Goal: Check status: Check status

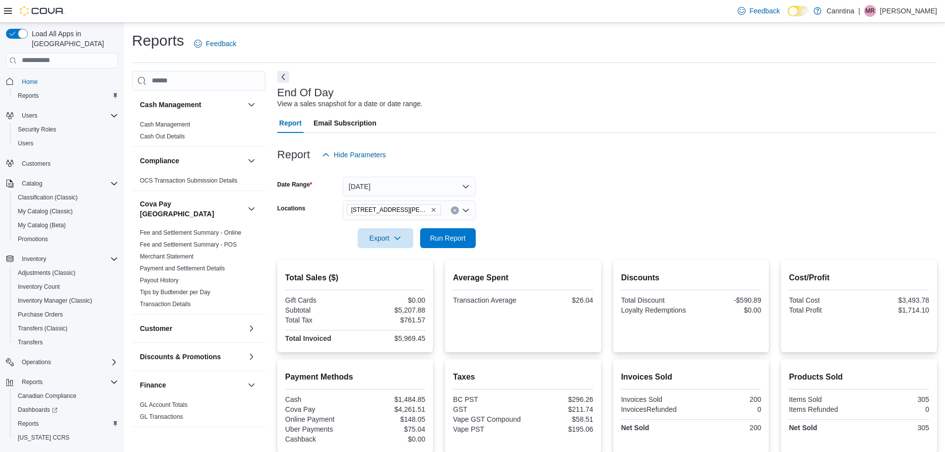
scroll to position [18, 0]
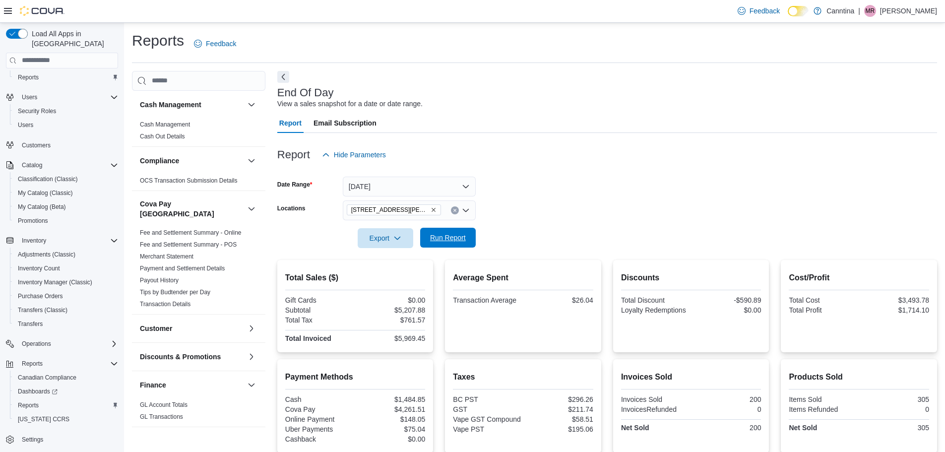
click at [462, 230] on span "Run Report" at bounding box center [448, 238] width 44 height 20
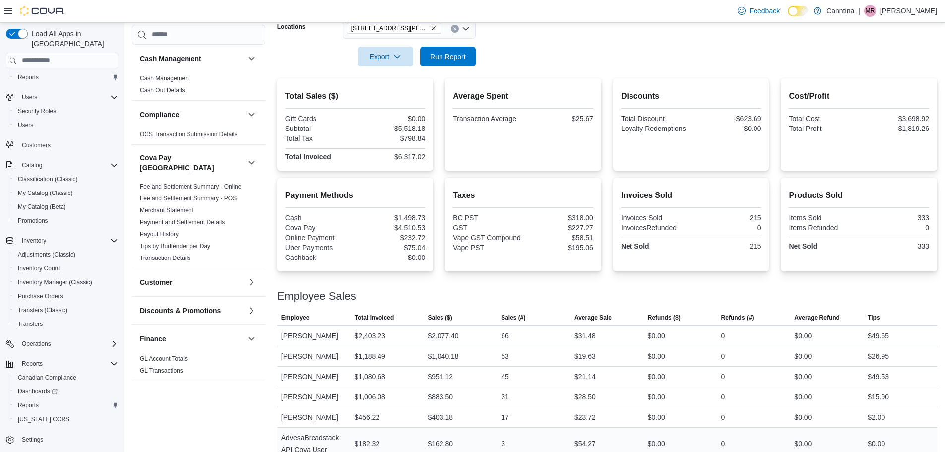
scroll to position [197, 0]
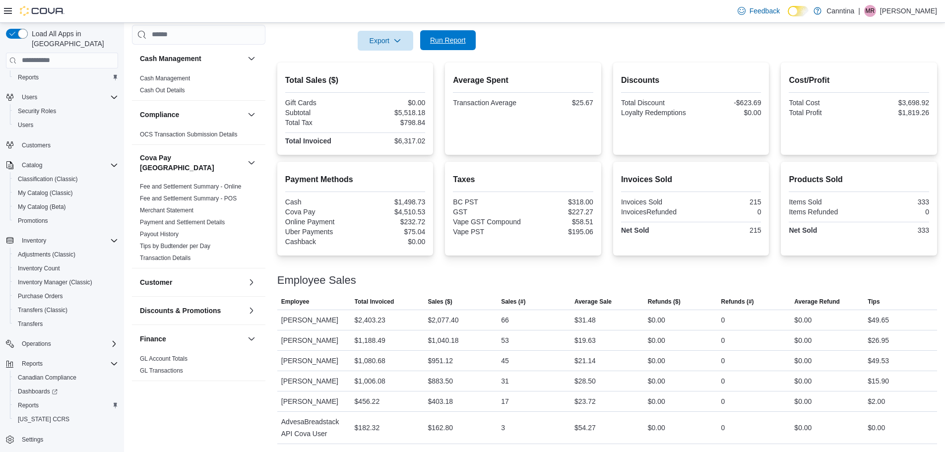
click at [467, 36] on span "Run Report" at bounding box center [448, 40] width 44 height 20
click at [473, 43] on button "Run Report" at bounding box center [448, 40] width 56 height 20
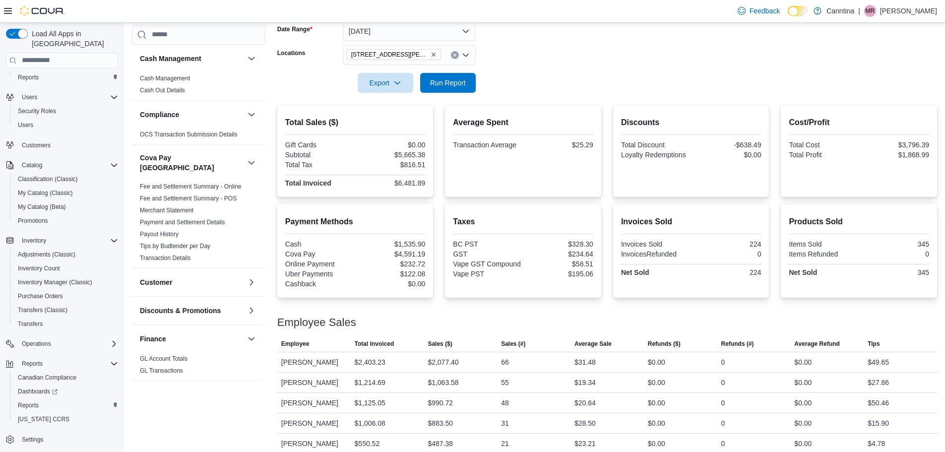
scroll to position [49, 0]
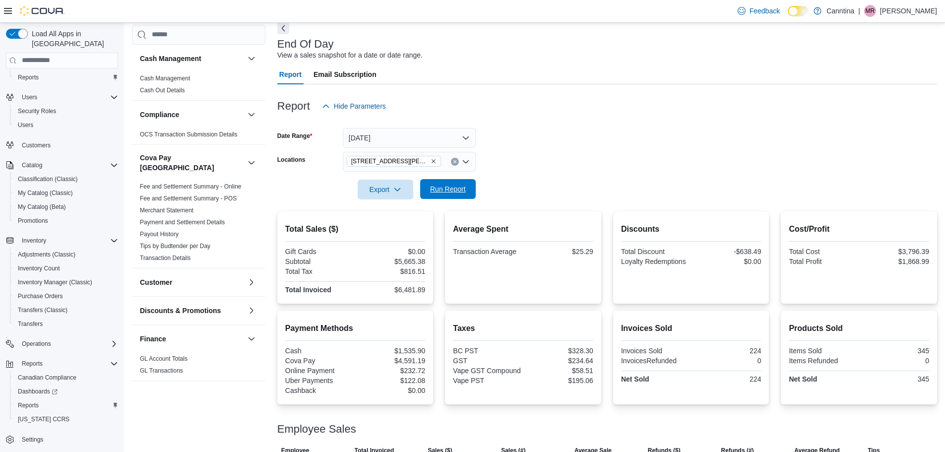
drag, startPoint x: 460, startPoint y: 187, endPoint x: 474, endPoint y: 186, distance: 14.0
click at [460, 188] on span "Run Report" at bounding box center [448, 189] width 36 height 10
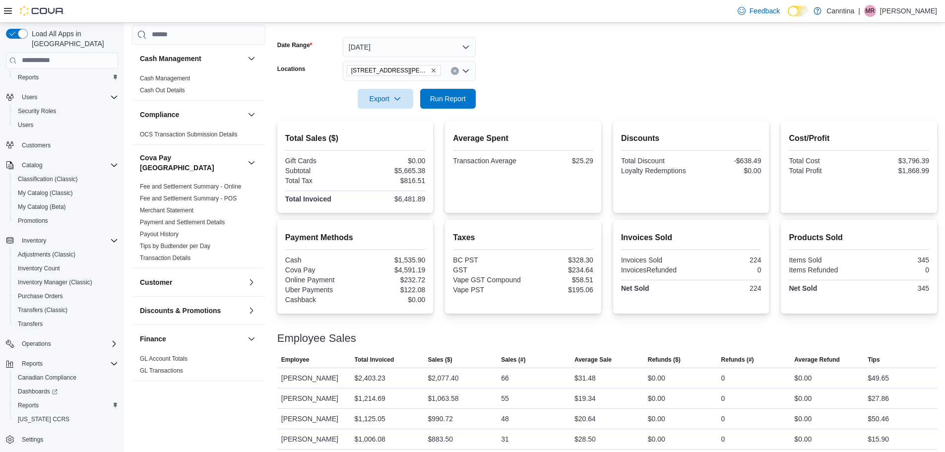
scroll to position [197, 0]
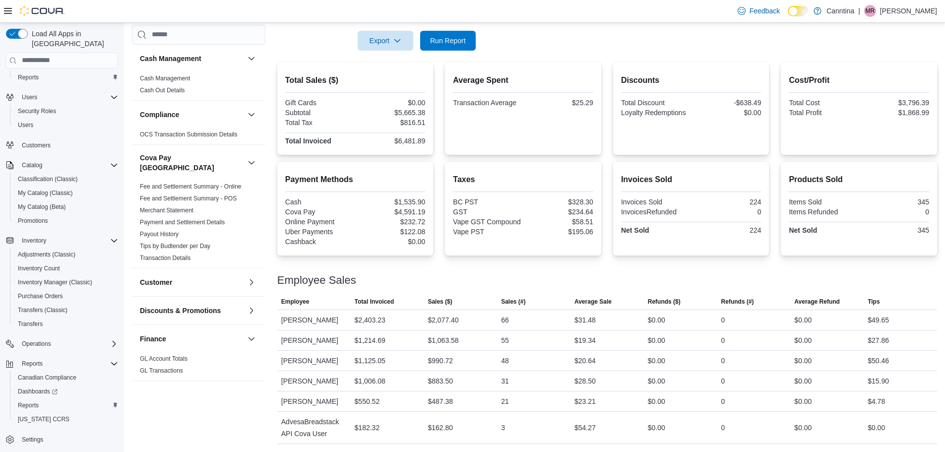
click at [713, 160] on div "Total Sales ($) Gift Cards $0.00 Subtotal $5,665.38 Total Tax $816.51 Total Inv…" at bounding box center [607, 252] width 660 height 381
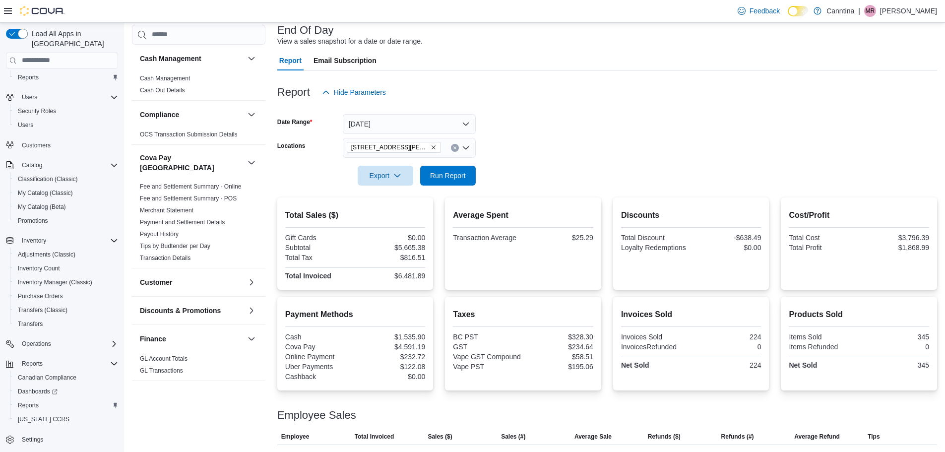
scroll to position [49, 0]
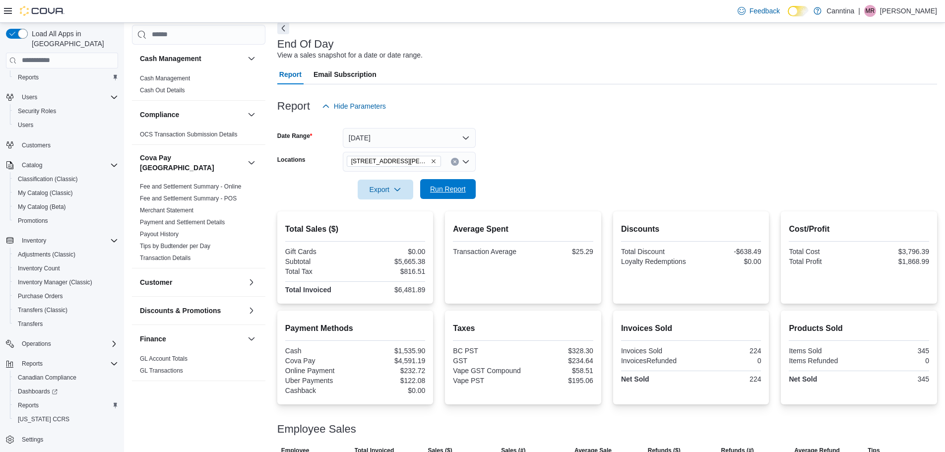
click at [437, 187] on span "Run Report" at bounding box center [448, 189] width 36 height 10
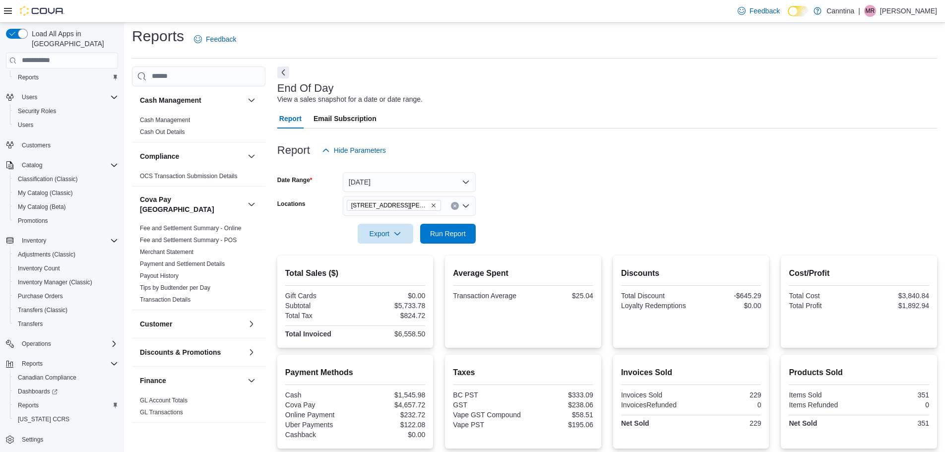
scroll to position [0, 0]
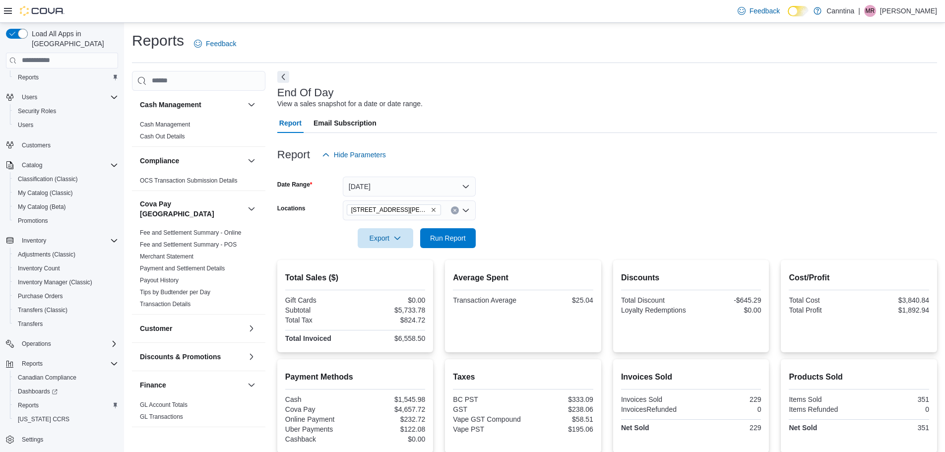
click at [510, 143] on div at bounding box center [607, 139] width 660 height 12
click at [465, 234] on span "Run Report" at bounding box center [448, 238] width 36 height 10
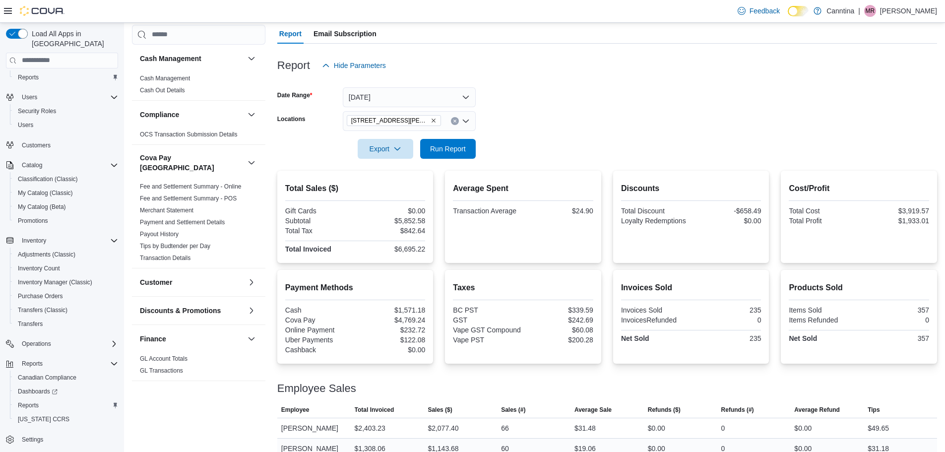
scroll to position [197, 0]
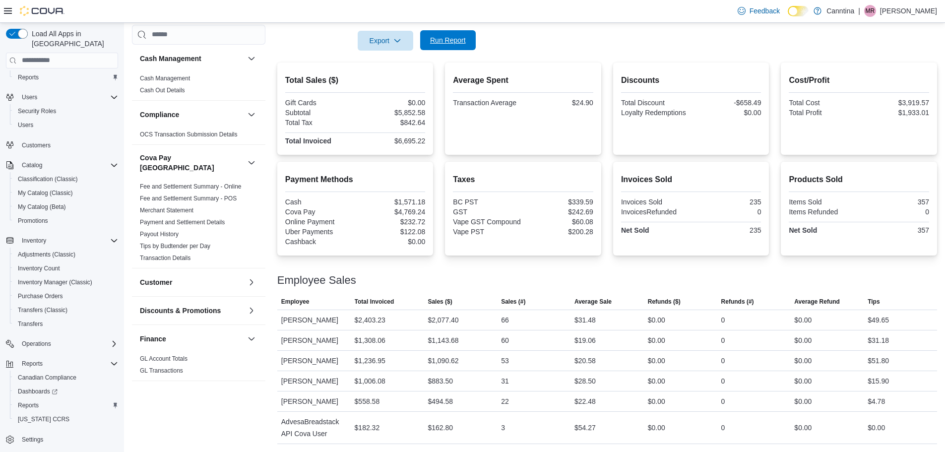
click at [454, 39] on span "Run Report" at bounding box center [448, 40] width 36 height 10
click at [450, 36] on span "Run Report" at bounding box center [448, 40] width 36 height 10
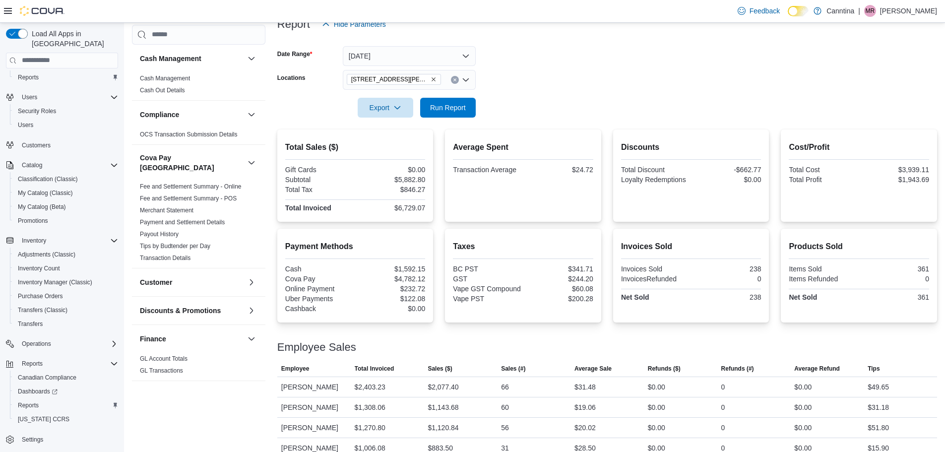
scroll to position [49, 0]
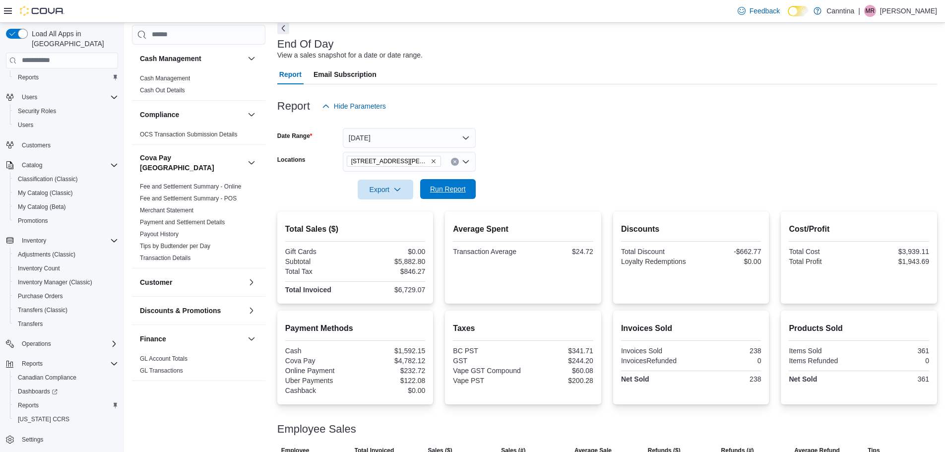
click at [435, 181] on span "Run Report" at bounding box center [448, 189] width 44 height 20
click at [458, 135] on button "[DATE]" at bounding box center [409, 138] width 133 height 20
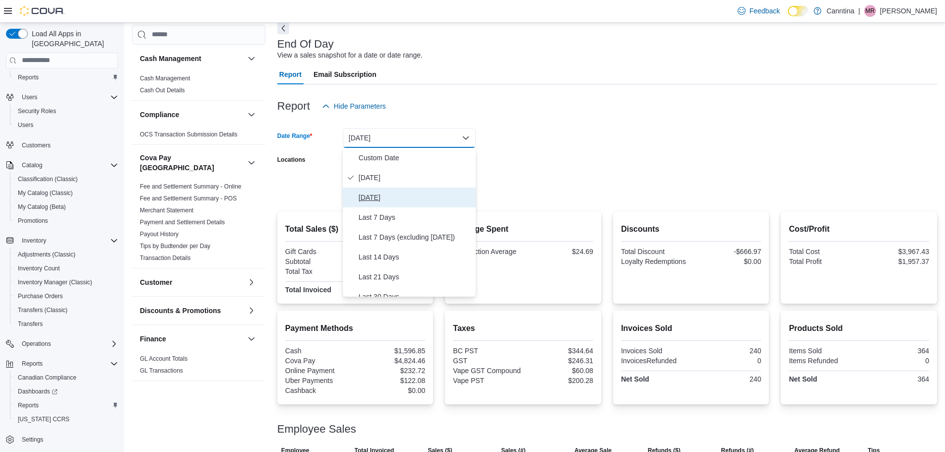
click at [388, 198] on span "[DATE]" at bounding box center [415, 197] width 113 height 12
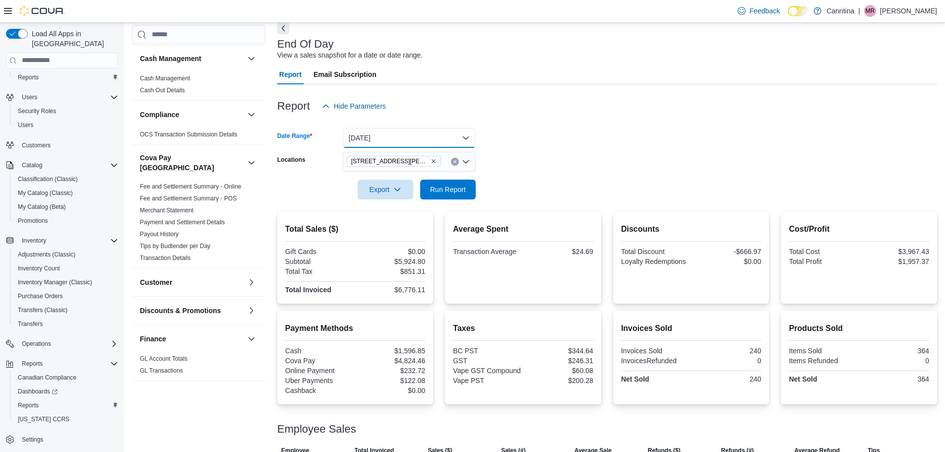
click at [460, 132] on button "[DATE]" at bounding box center [409, 138] width 133 height 20
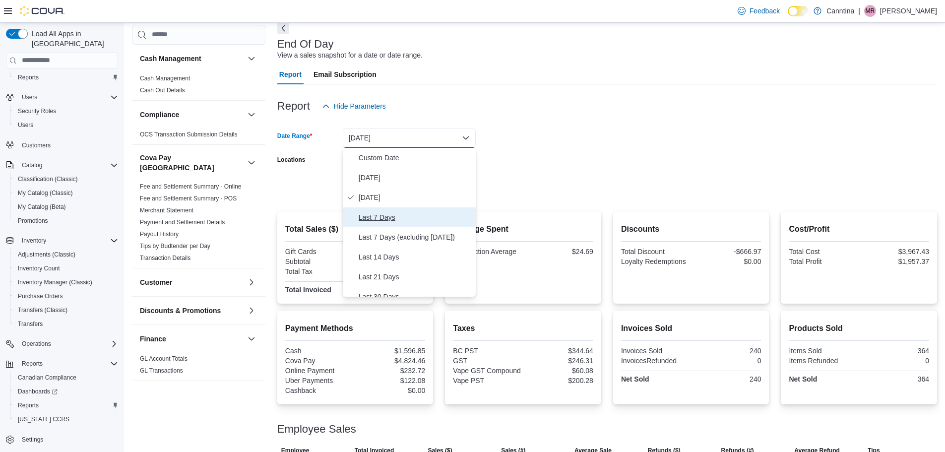
click at [377, 219] on span "Last 7 Days" at bounding box center [415, 217] width 113 height 12
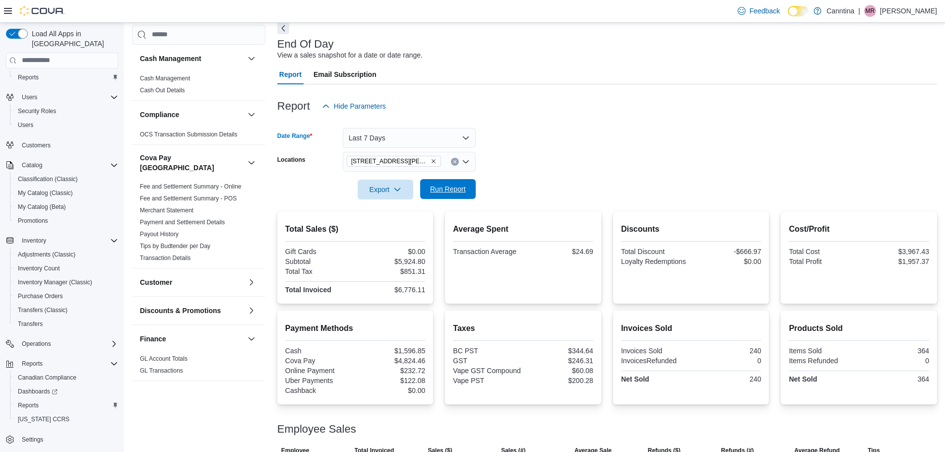
click at [452, 191] on span "Run Report" at bounding box center [448, 189] width 36 height 10
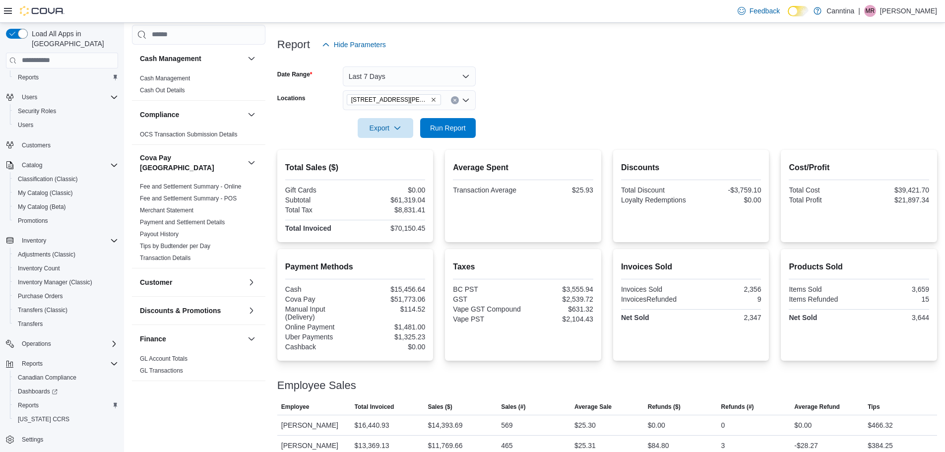
scroll to position [61, 0]
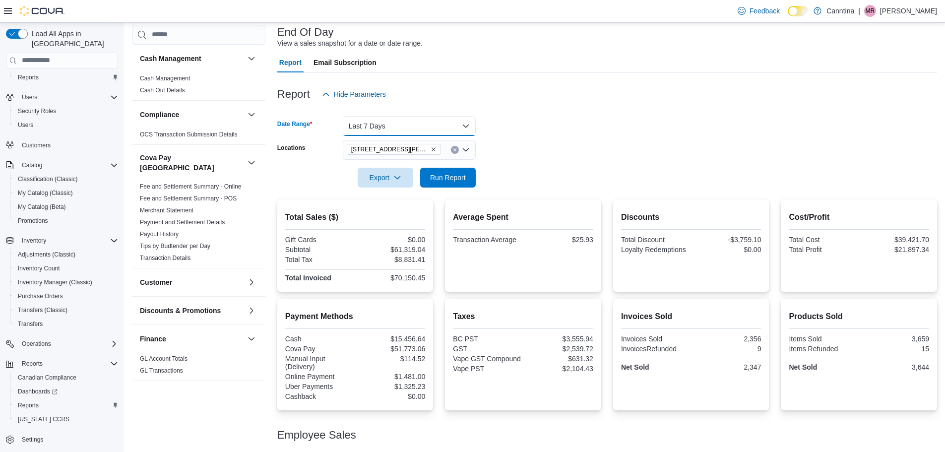
click at [464, 125] on button "Last 7 Days" at bounding box center [409, 126] width 133 height 20
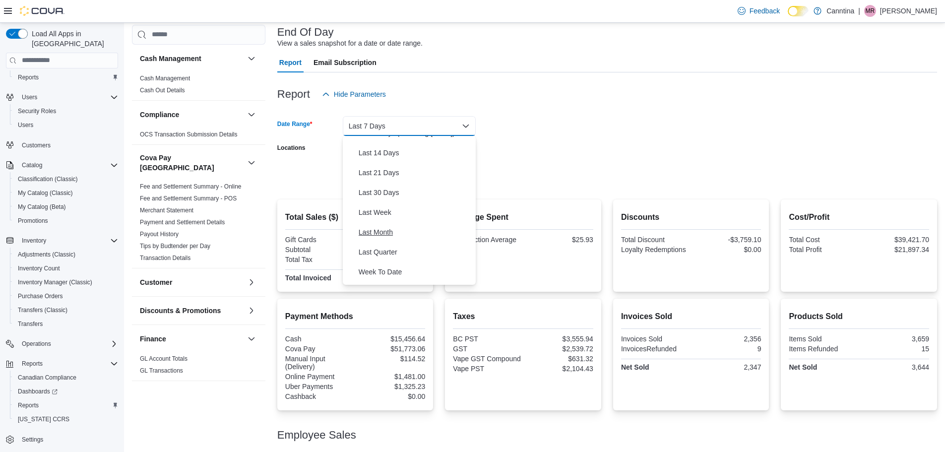
scroll to position [99, 0]
click at [384, 181] on span "Last 30 Days" at bounding box center [415, 186] width 113 height 12
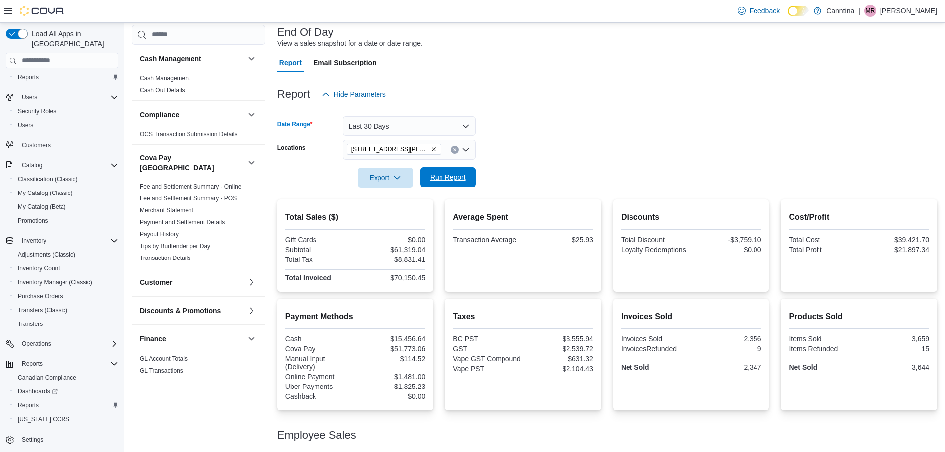
click at [457, 177] on span "Run Report" at bounding box center [448, 177] width 36 height 10
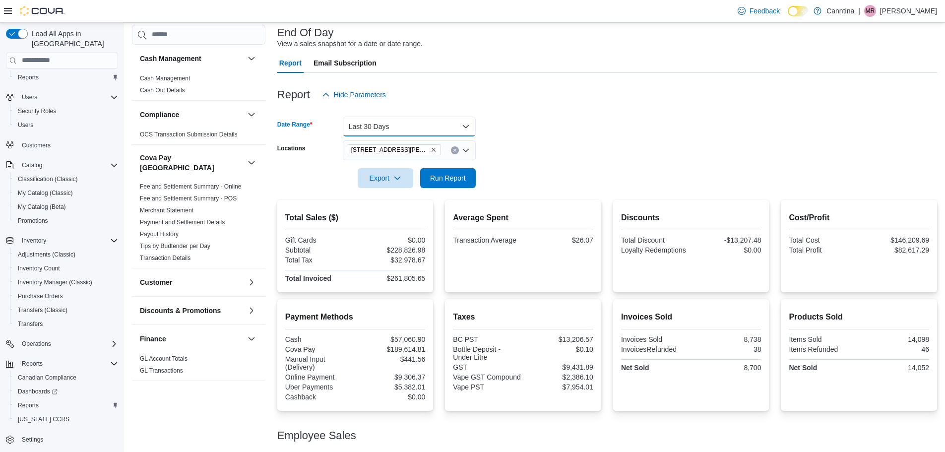
click at [447, 127] on button "Last 30 Days" at bounding box center [409, 127] width 133 height 20
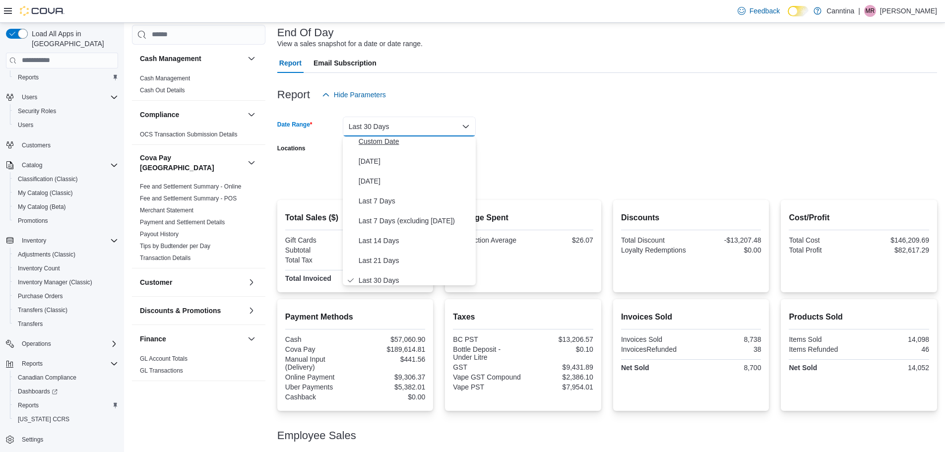
scroll to position [0, 0]
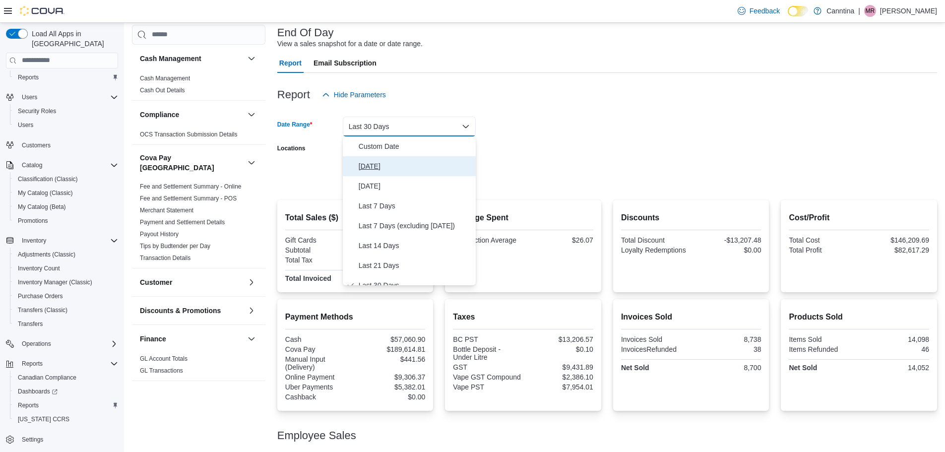
click at [373, 163] on span "[DATE]" at bounding box center [415, 166] width 113 height 12
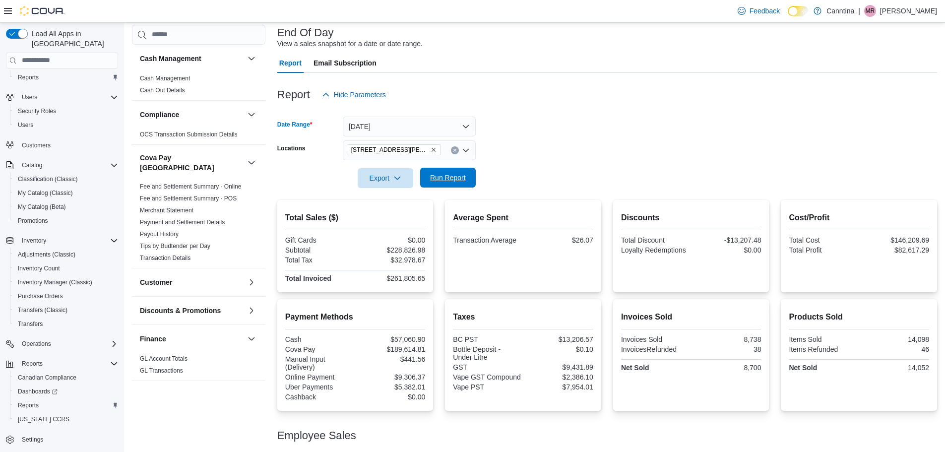
click at [450, 174] on span "Run Report" at bounding box center [448, 178] width 36 height 10
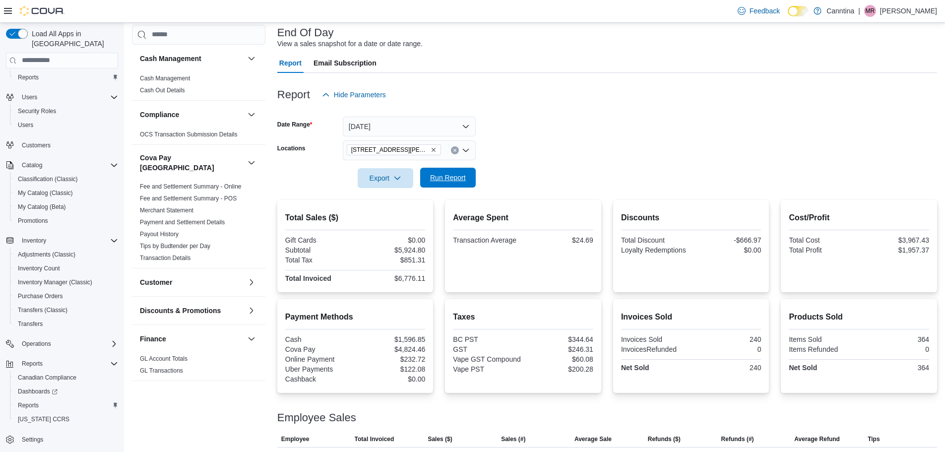
click at [459, 179] on span "Run Report" at bounding box center [448, 178] width 36 height 10
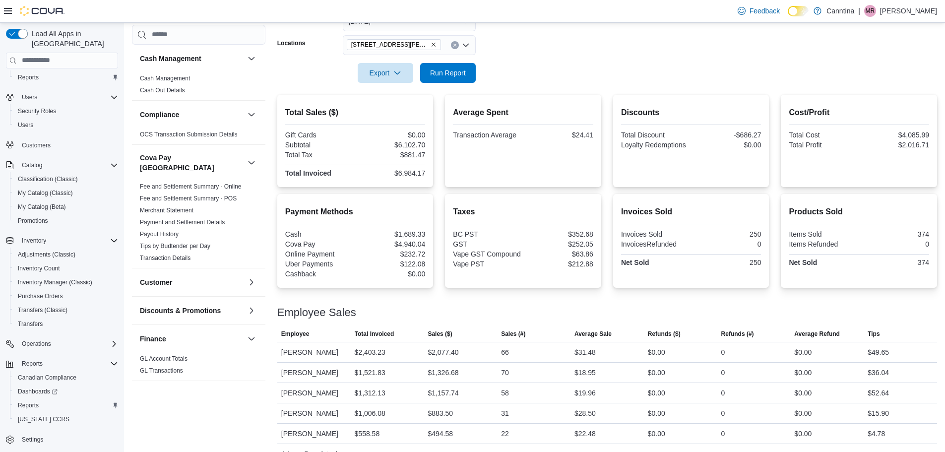
scroll to position [148, 0]
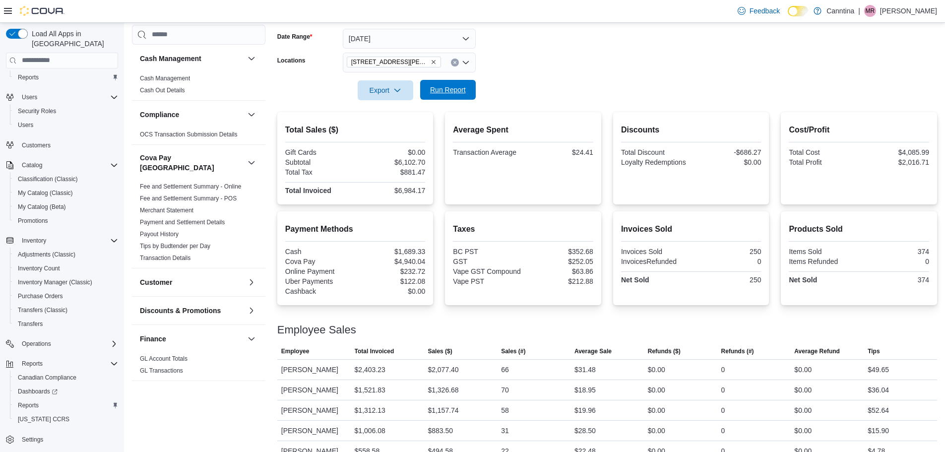
click at [451, 97] on span "Run Report" at bounding box center [448, 90] width 44 height 20
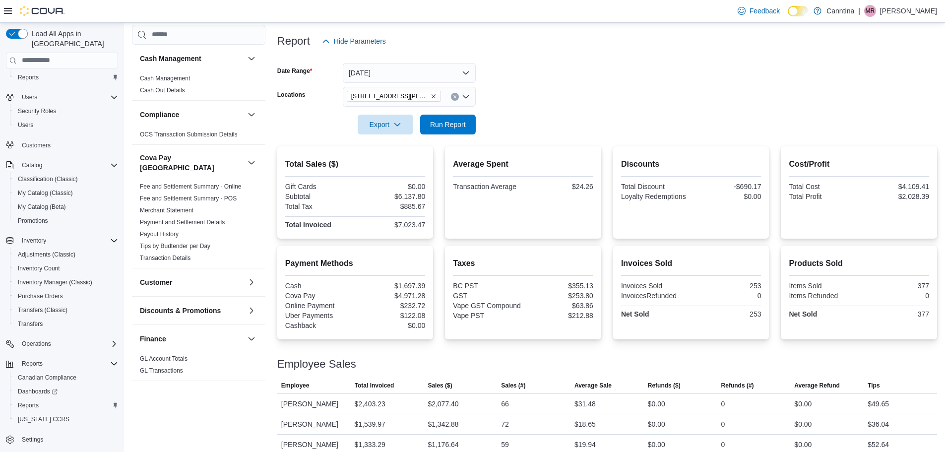
scroll to position [98, 0]
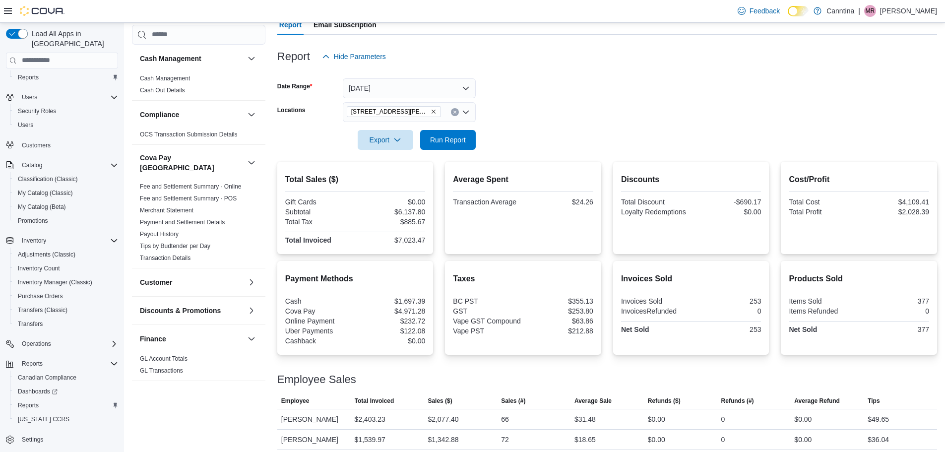
click at [671, 126] on div at bounding box center [607, 126] width 660 height 8
click at [440, 138] on span "Run Report" at bounding box center [448, 139] width 36 height 10
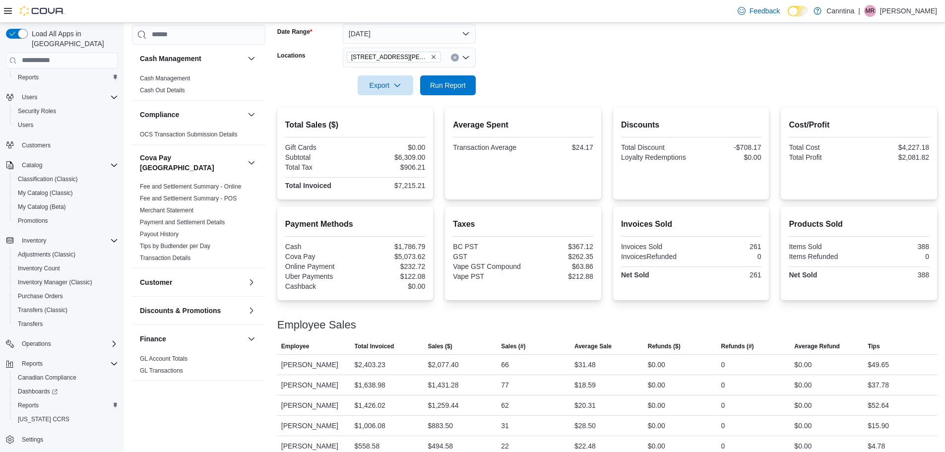
scroll to position [197, 0]
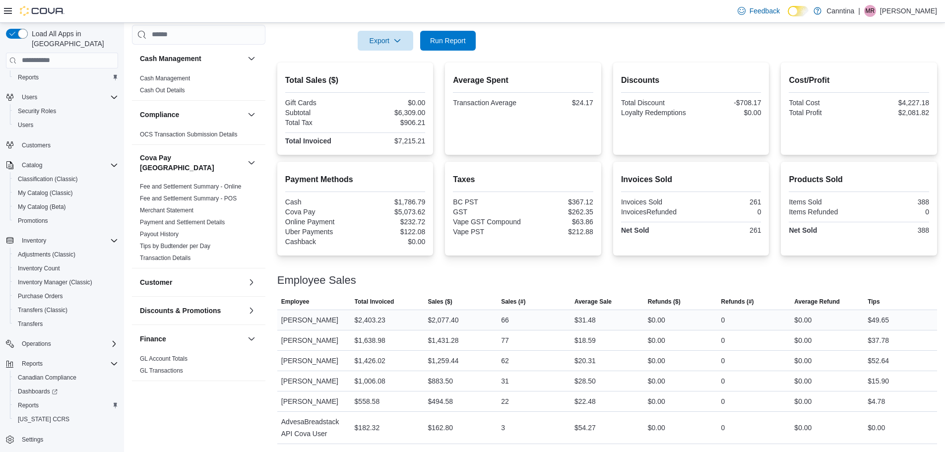
click at [819, 328] on div "$0.00" at bounding box center [826, 320] width 73 height 20
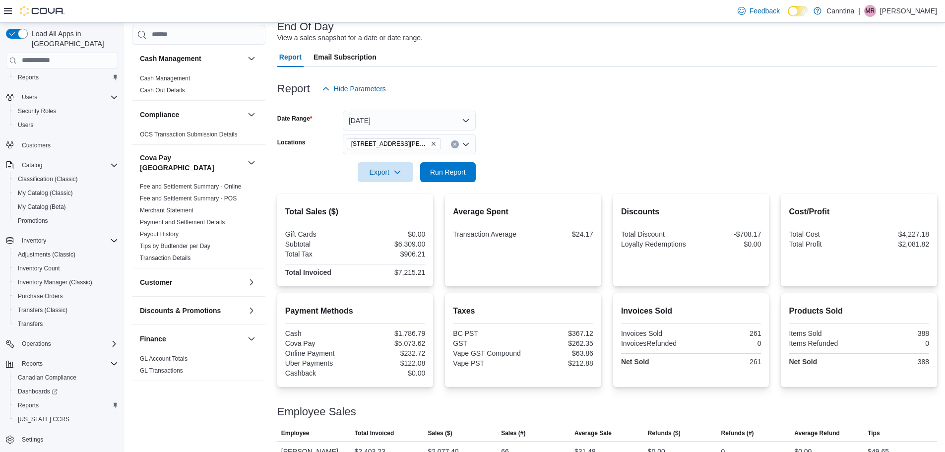
scroll to position [49, 0]
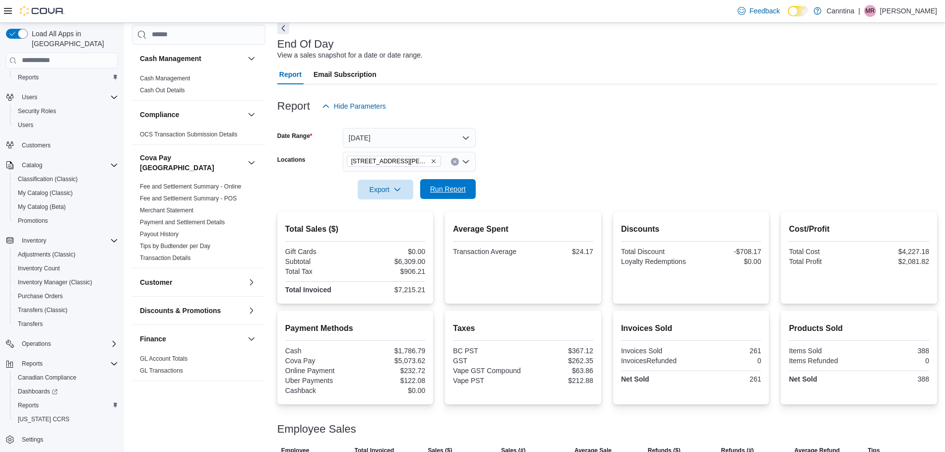
click at [444, 189] on span "Run Report" at bounding box center [448, 189] width 36 height 10
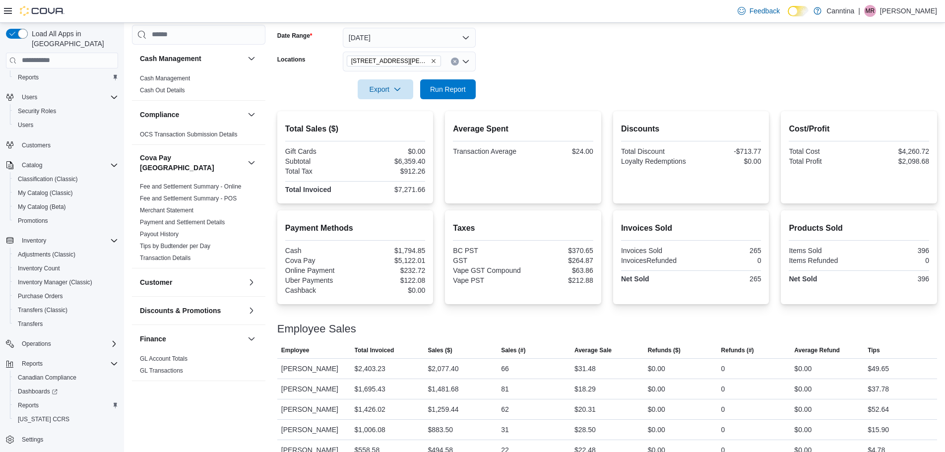
scroll to position [99, 0]
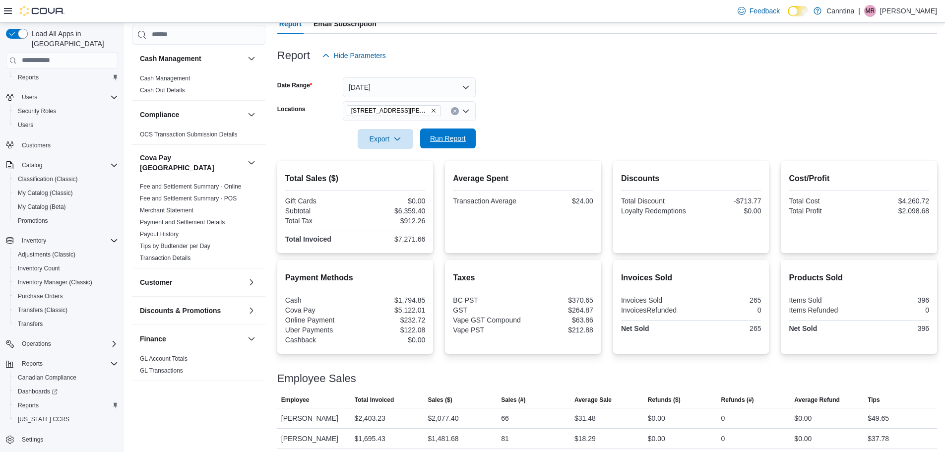
click at [446, 141] on span "Run Report" at bounding box center [448, 138] width 36 height 10
click at [455, 145] on span "Run Report" at bounding box center [448, 138] width 44 height 20
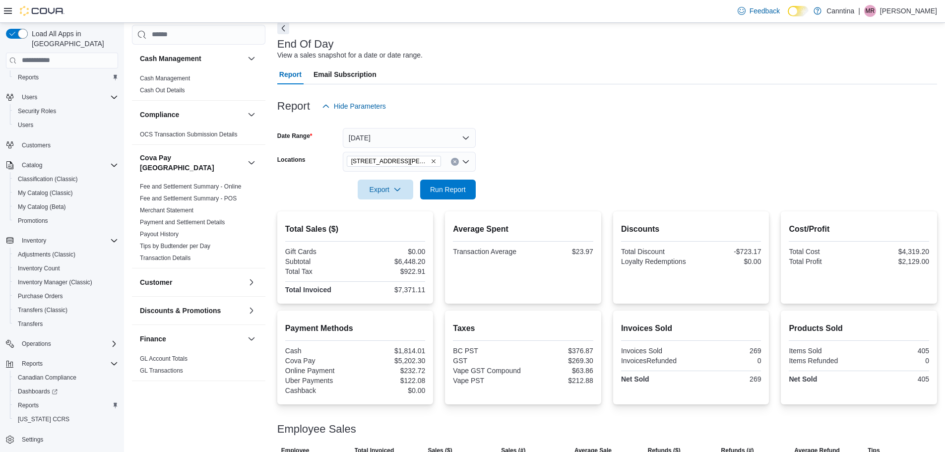
scroll to position [0, 0]
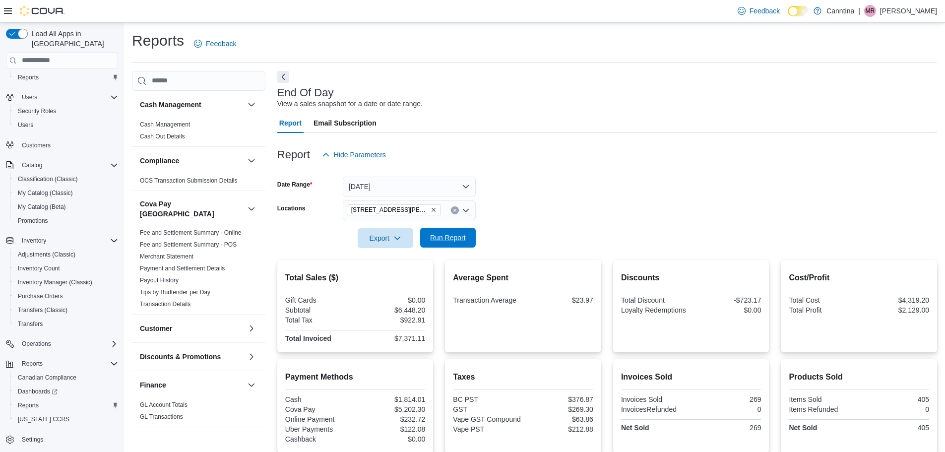
click at [438, 228] on div "Export Run Report" at bounding box center [376, 238] width 198 height 20
click at [435, 160] on div "Report Hide Parameters" at bounding box center [607, 155] width 660 height 20
click at [443, 230] on span "Run Report" at bounding box center [448, 238] width 44 height 20
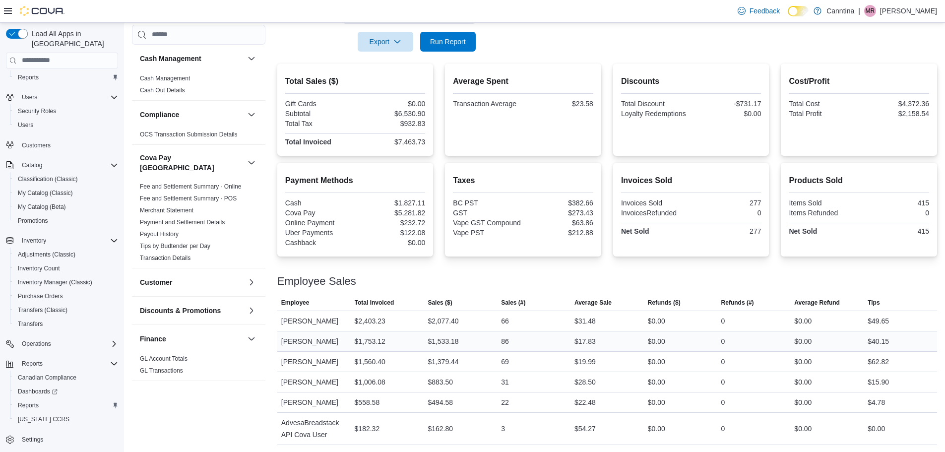
scroll to position [197, 0]
drag, startPoint x: 649, startPoint y: 354, endPoint x: 657, endPoint y: 374, distance: 22.0
click at [653, 367] on div "$0.00" at bounding box center [680, 361] width 73 height 20
click at [658, 374] on div "$0.00" at bounding box center [680, 381] width 73 height 20
click at [590, 393] on div "$22.48" at bounding box center [606, 401] width 73 height 20
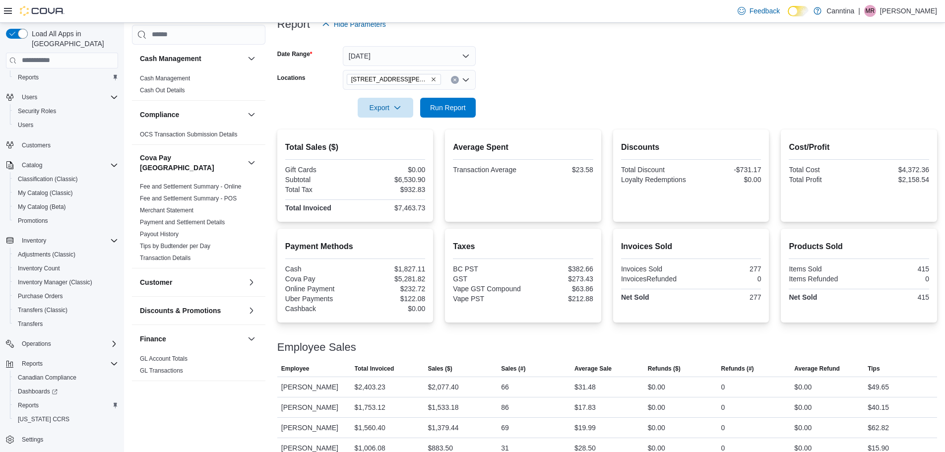
scroll to position [49, 0]
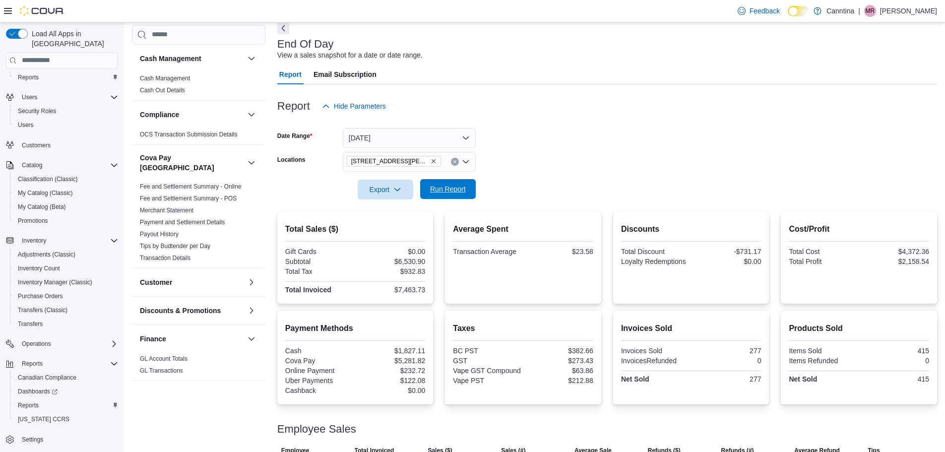
click at [434, 183] on span "Run Report" at bounding box center [448, 189] width 44 height 20
click at [456, 184] on span "Run Report" at bounding box center [448, 189] width 36 height 10
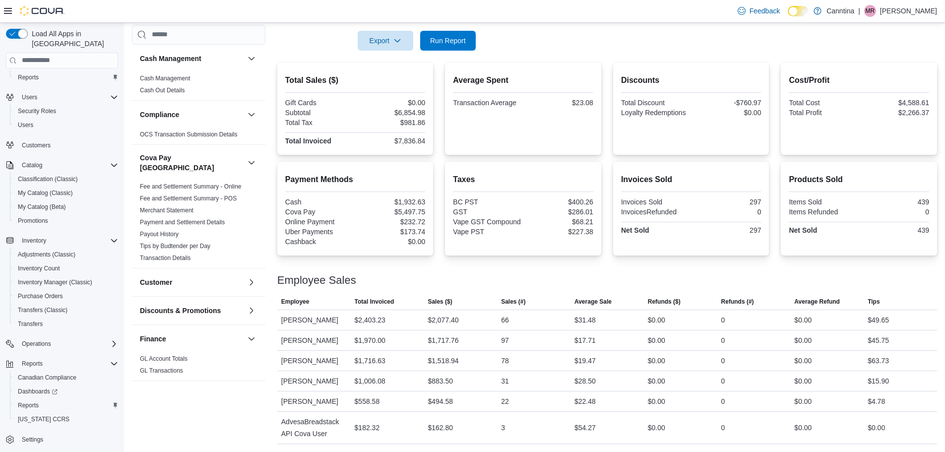
scroll to position [98, 0]
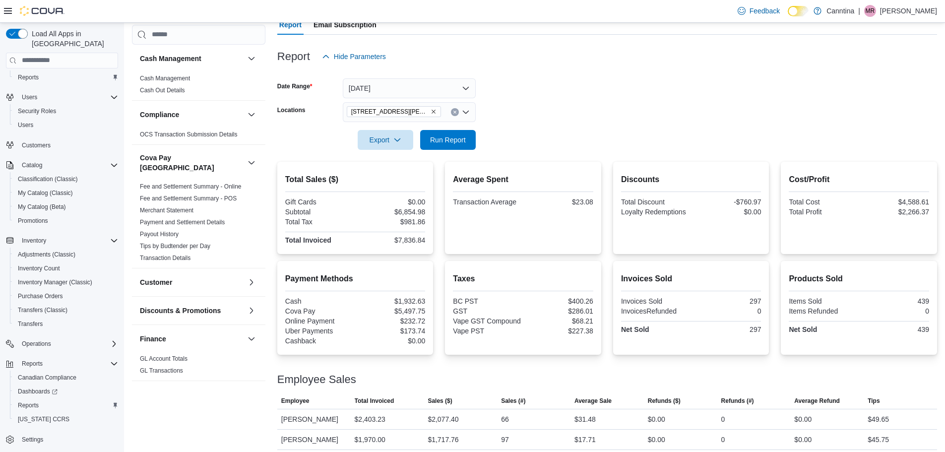
click at [447, 125] on div at bounding box center [607, 126] width 660 height 8
click at [440, 136] on span "Run Report" at bounding box center [448, 139] width 36 height 10
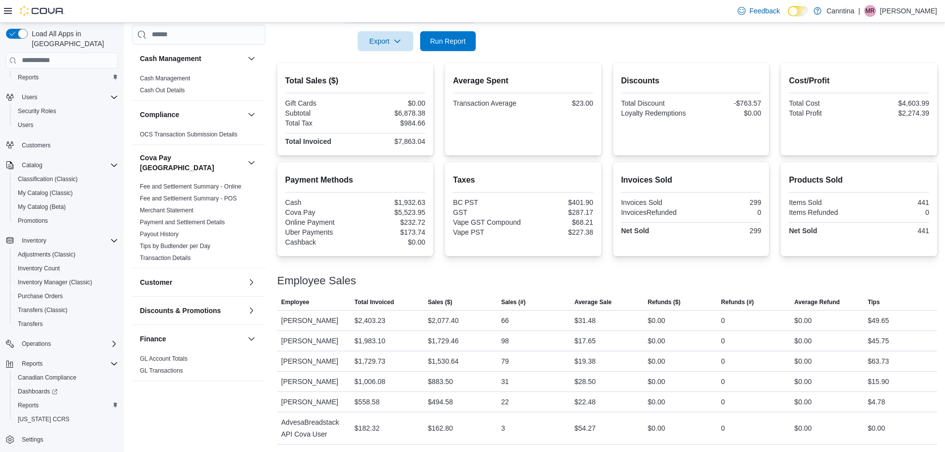
scroll to position [197, 0]
drag, startPoint x: 802, startPoint y: 380, endPoint x: 785, endPoint y: 384, distance: 17.8
click at [799, 381] on div "$0.00" at bounding box center [826, 381] width 73 height 20
click at [767, 388] on div "0" at bounding box center [753, 381] width 73 height 20
click at [455, 43] on span "Run Report" at bounding box center [448, 40] width 36 height 10
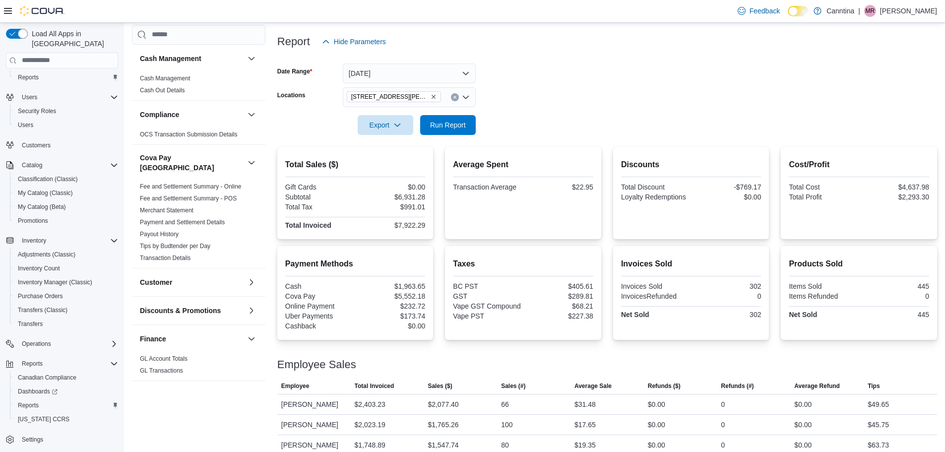
scroll to position [98, 0]
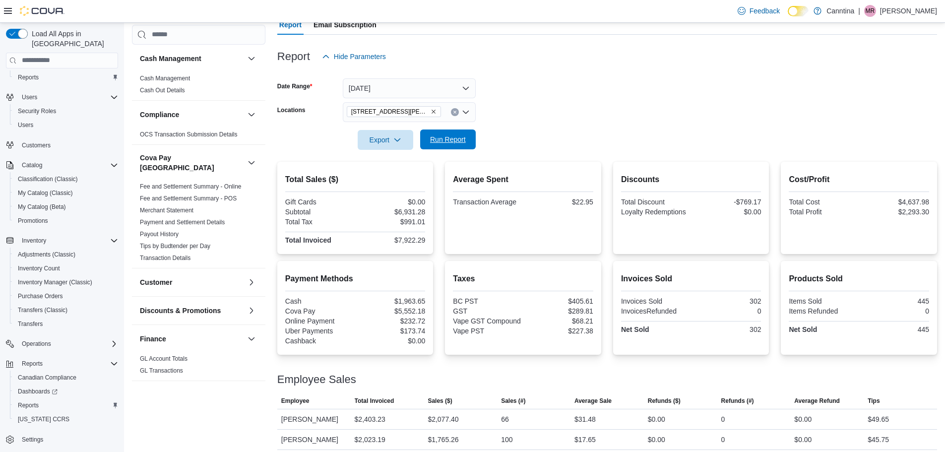
click at [454, 137] on span "Run Report" at bounding box center [448, 139] width 36 height 10
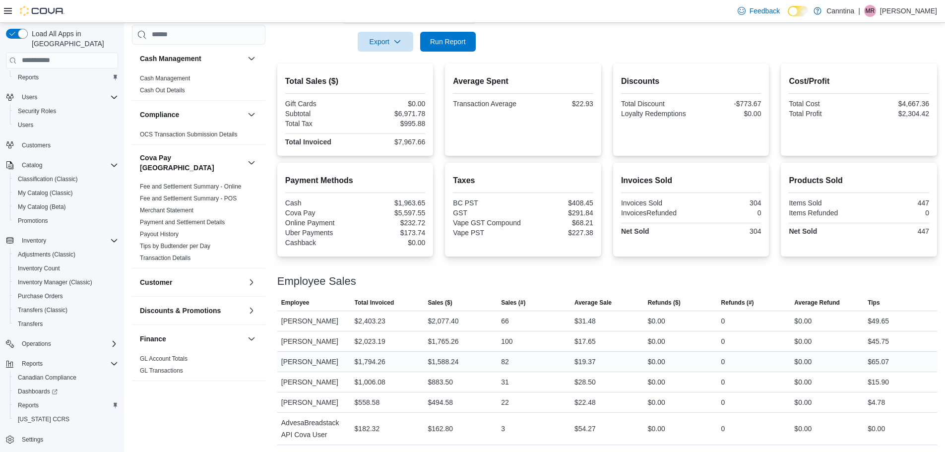
scroll to position [49, 0]
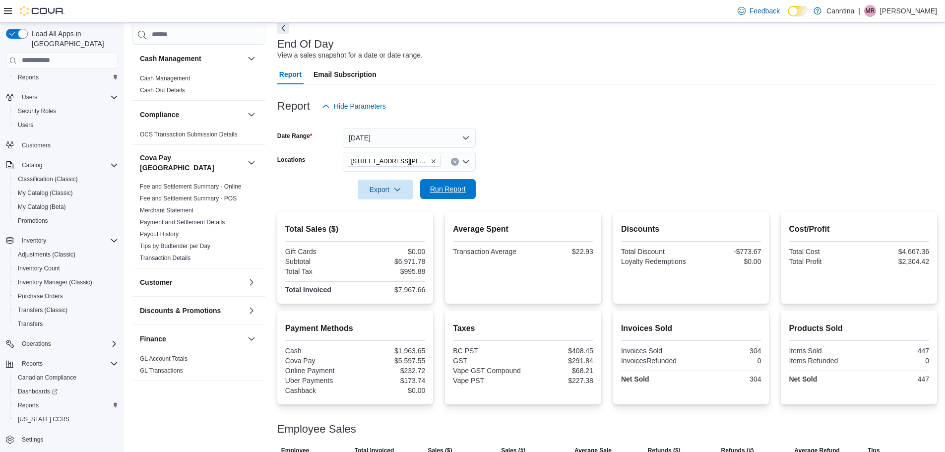
click at [456, 185] on span "Run Report" at bounding box center [448, 189] width 36 height 10
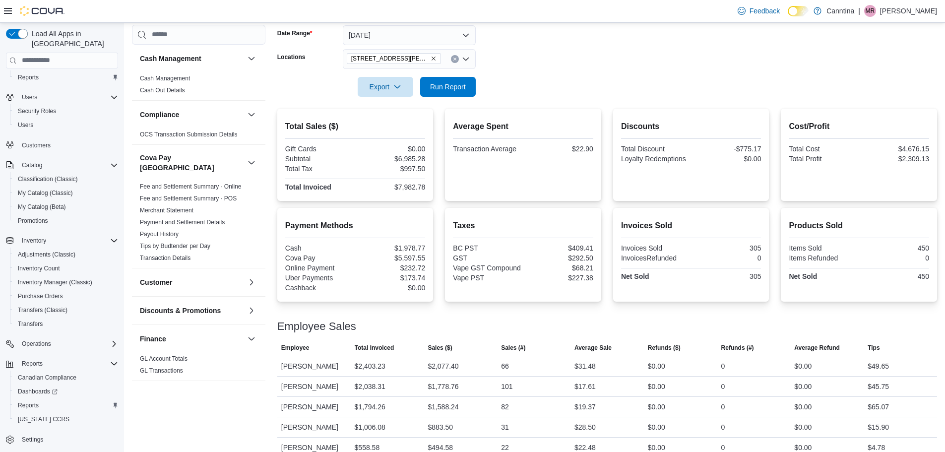
scroll to position [98, 0]
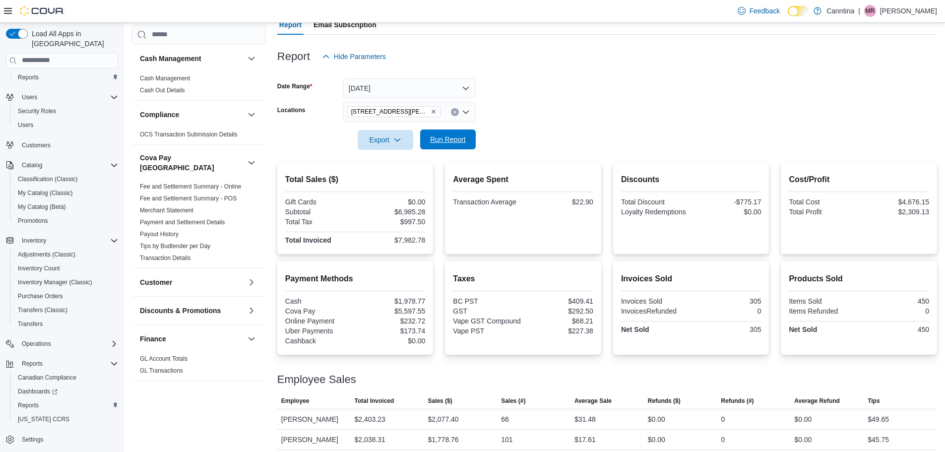
click at [456, 138] on span "Run Report" at bounding box center [448, 139] width 36 height 10
click at [451, 132] on span "Run Report" at bounding box center [448, 139] width 44 height 20
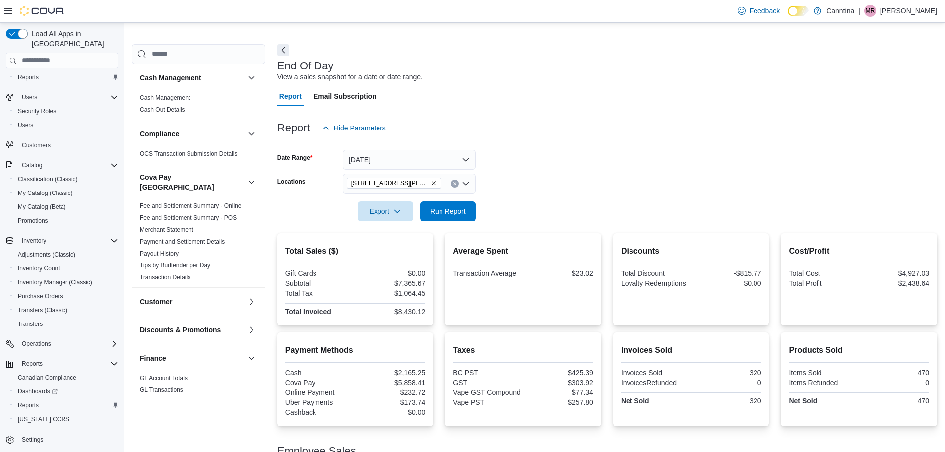
scroll to position [0, 0]
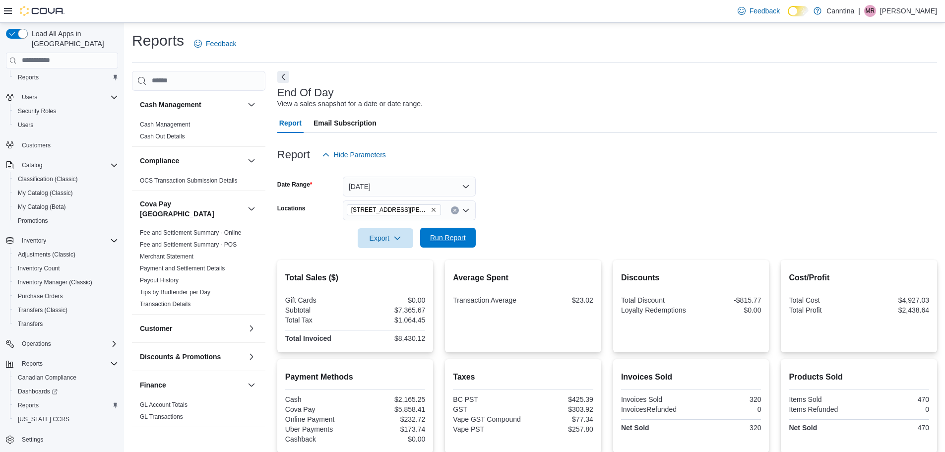
click at [454, 233] on span "Run Report" at bounding box center [448, 238] width 36 height 10
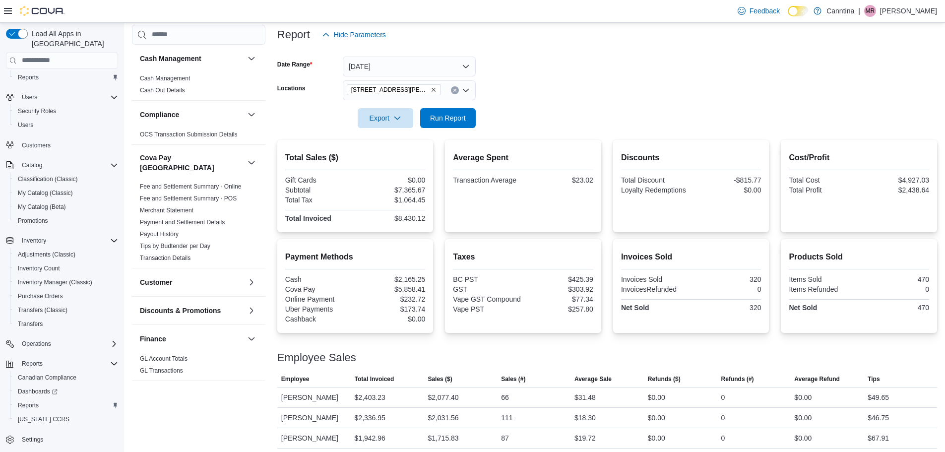
scroll to position [197, 0]
